Goal: Information Seeking & Learning: Learn about a topic

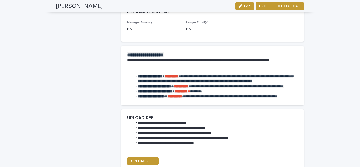
scroll to position [628, 0]
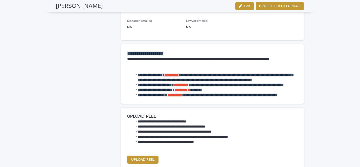
click at [182, 97] on strong "**********" at bounding box center [175, 95] width 14 height 4
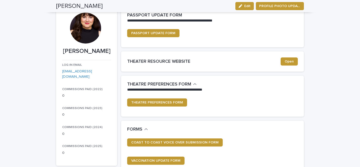
scroll to position [0, 0]
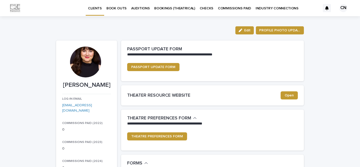
click at [167, 5] on p "BOOKINGS (THEATRICAL)" at bounding box center [174, 5] width 41 height 11
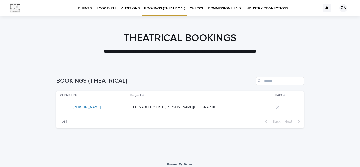
click at [129, 6] on p "AUDITIONS" at bounding box center [130, 5] width 18 height 11
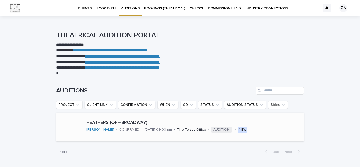
click at [239, 125] on p "HEATHERS (OFF-BROADWAY)" at bounding box center [195, 123] width 216 height 6
